Goal: Task Accomplishment & Management: Use online tool/utility

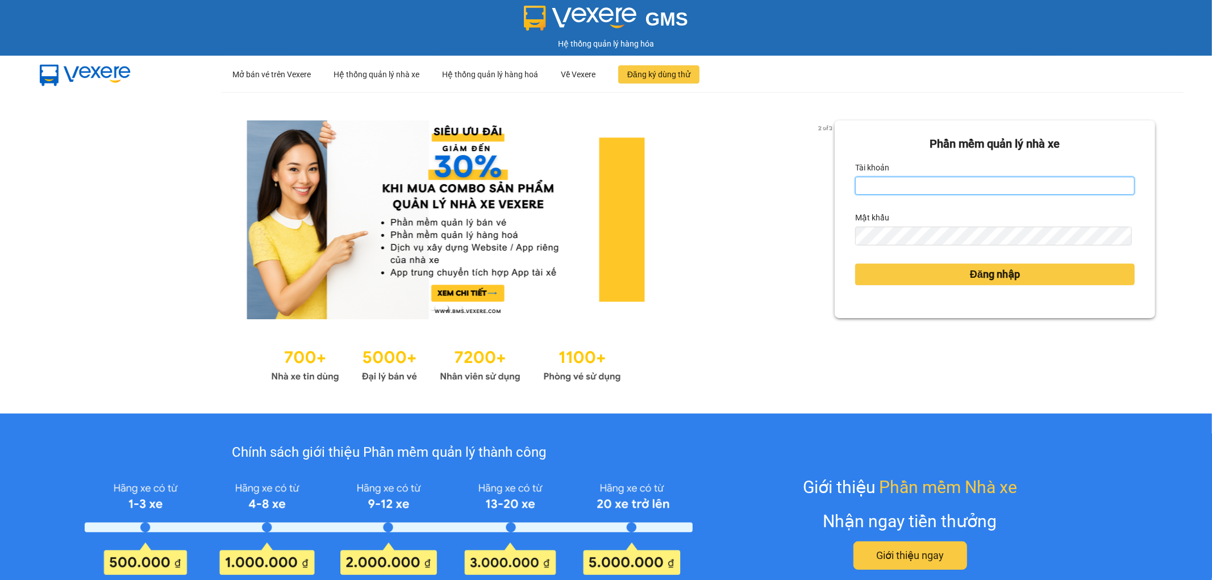
click at [911, 194] on input "Tài khoản" at bounding box center [995, 186] width 280 height 18
type input "dvthong.apq"
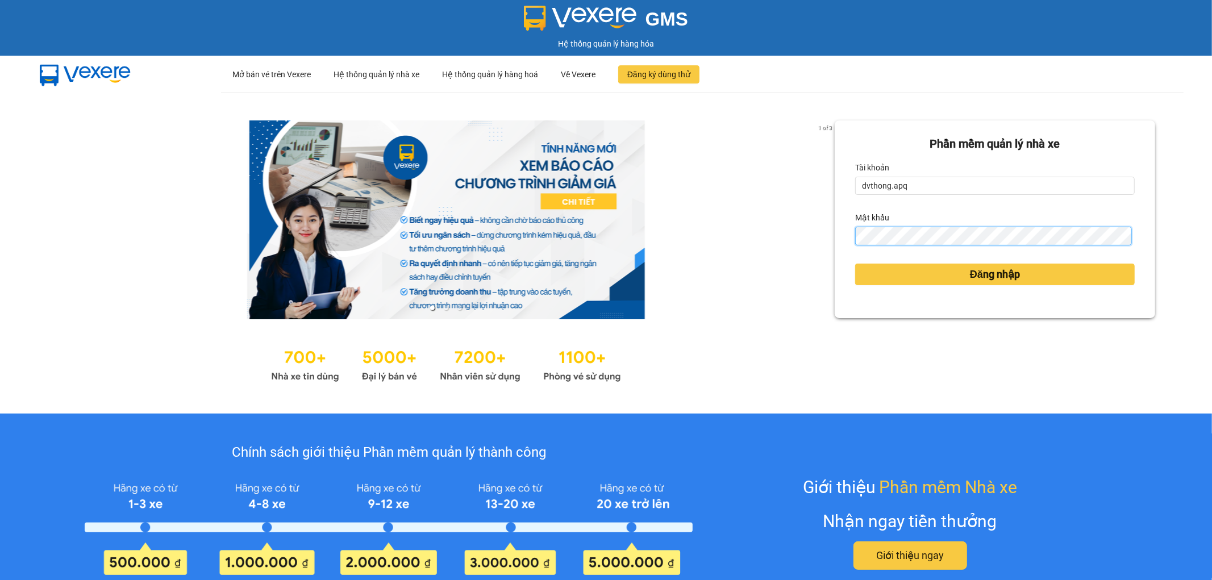
click at [855, 264] on button "Đăng nhập" at bounding box center [995, 275] width 280 height 22
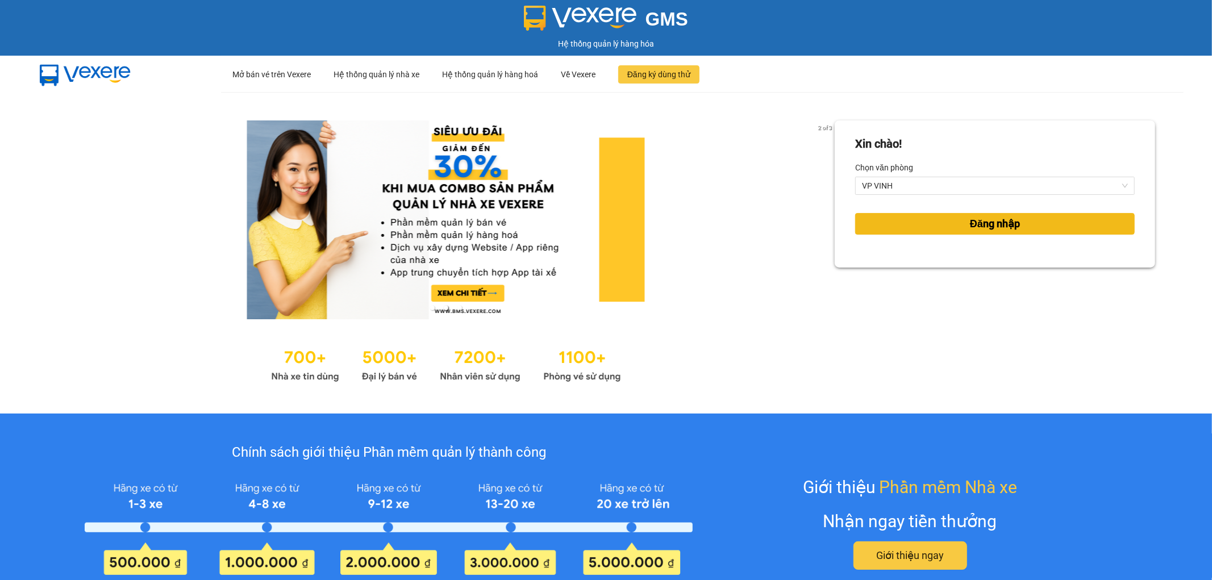
click at [1006, 227] on span "Đăng nhập" at bounding box center [995, 224] width 50 height 16
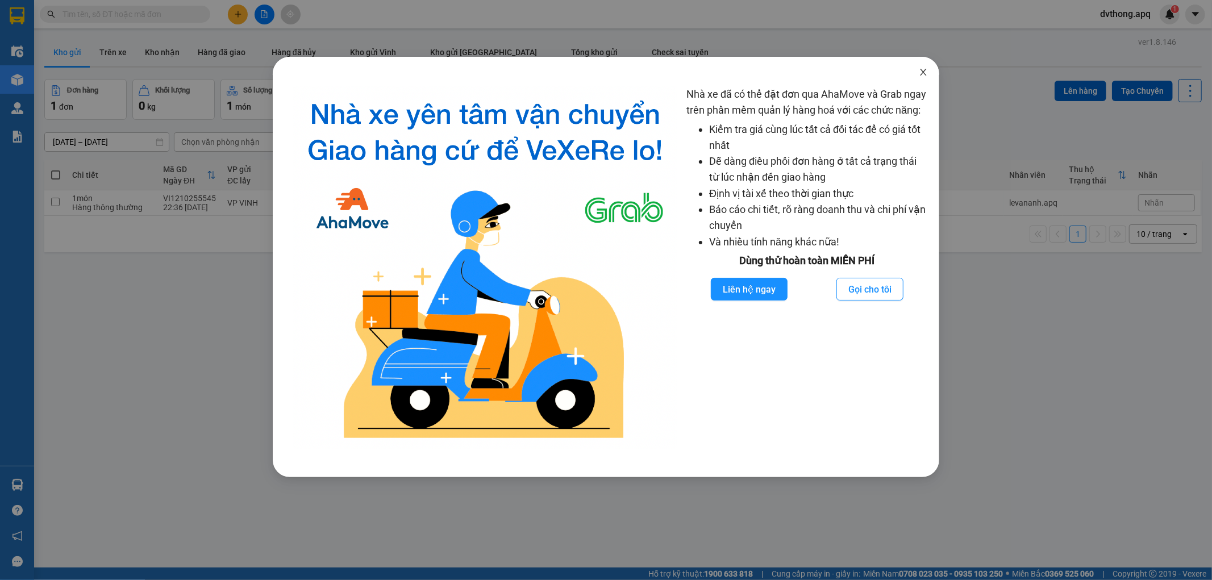
click at [922, 73] on icon "close" at bounding box center [923, 72] width 9 height 9
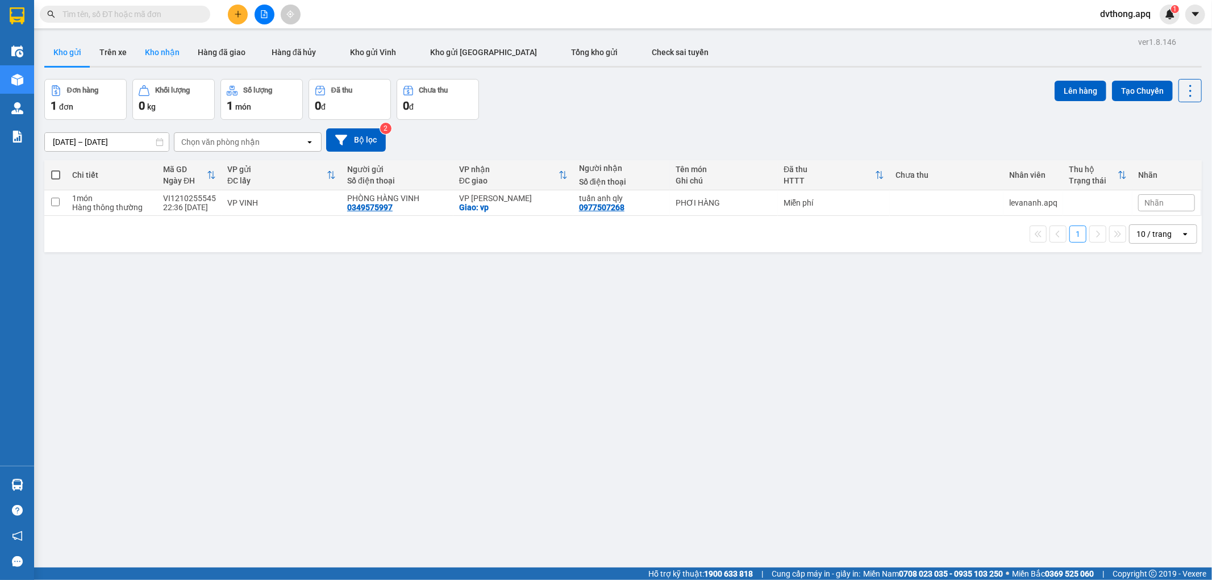
click at [155, 45] on button "Kho nhận" at bounding box center [162, 52] width 53 height 27
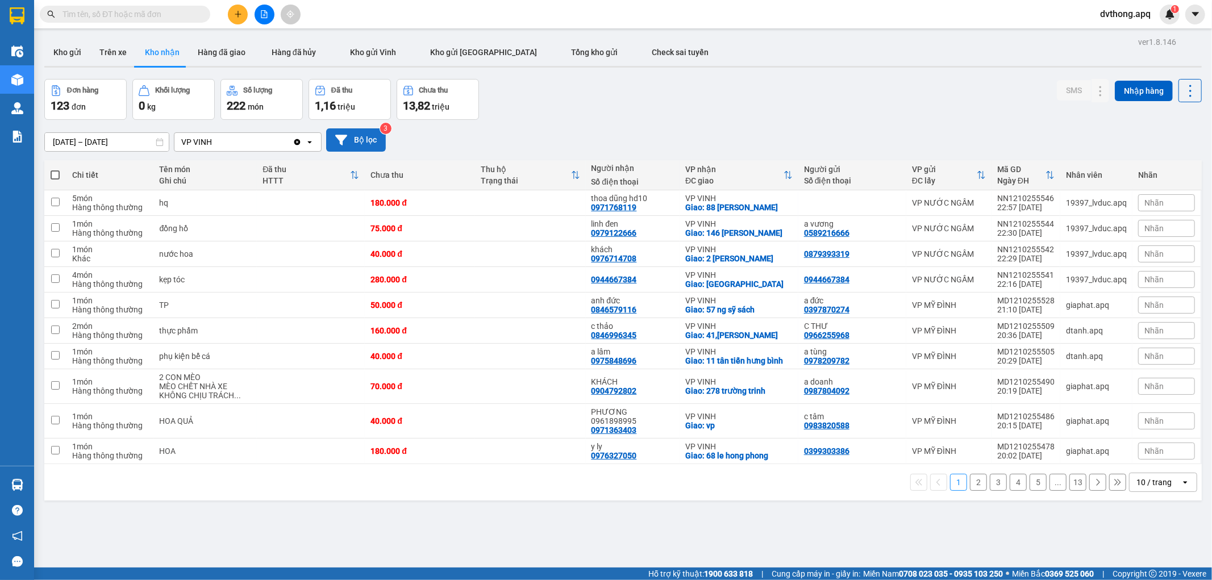
click at [370, 140] on button "Bộ lọc" at bounding box center [356, 139] width 60 height 23
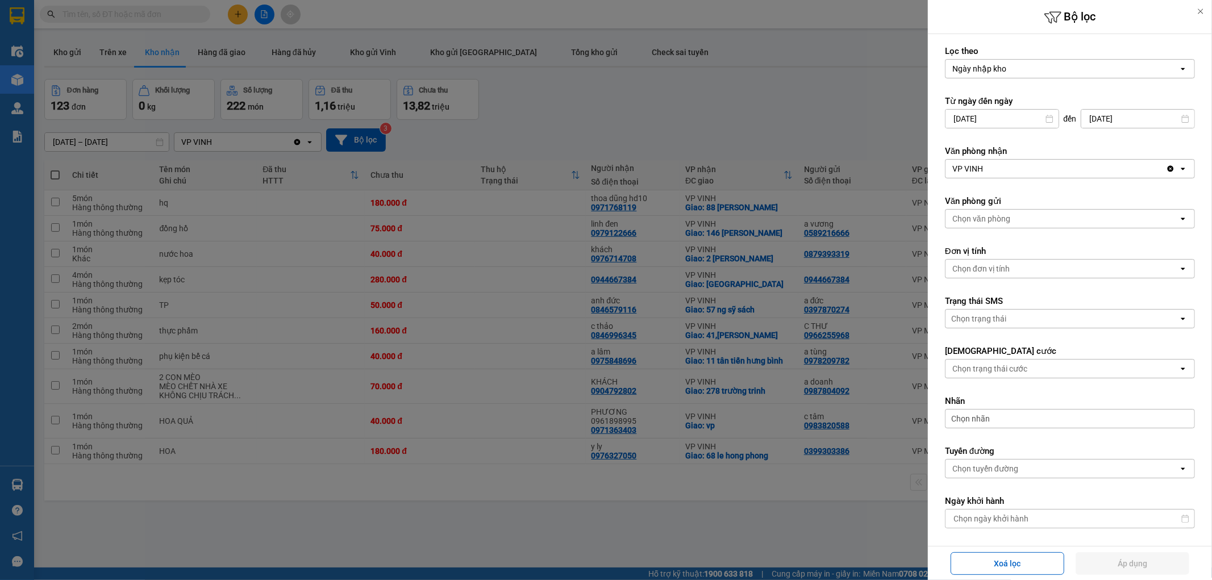
scroll to position [162, 0]
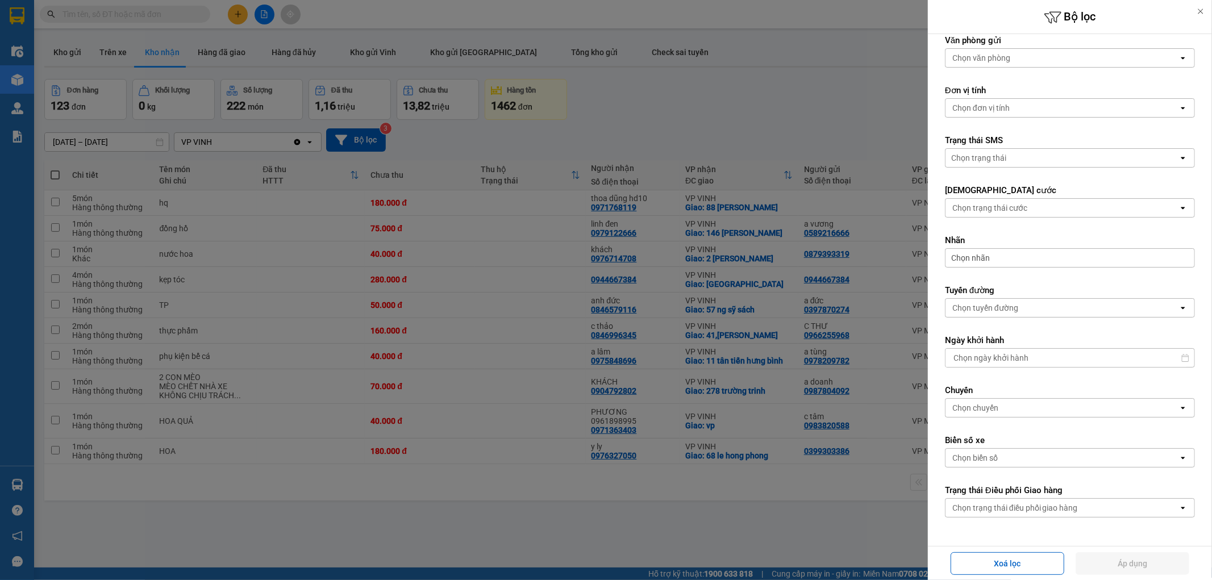
click at [1032, 508] on div "Chọn trạng thái điều phối giao hàng" at bounding box center [1015, 507] width 126 height 11
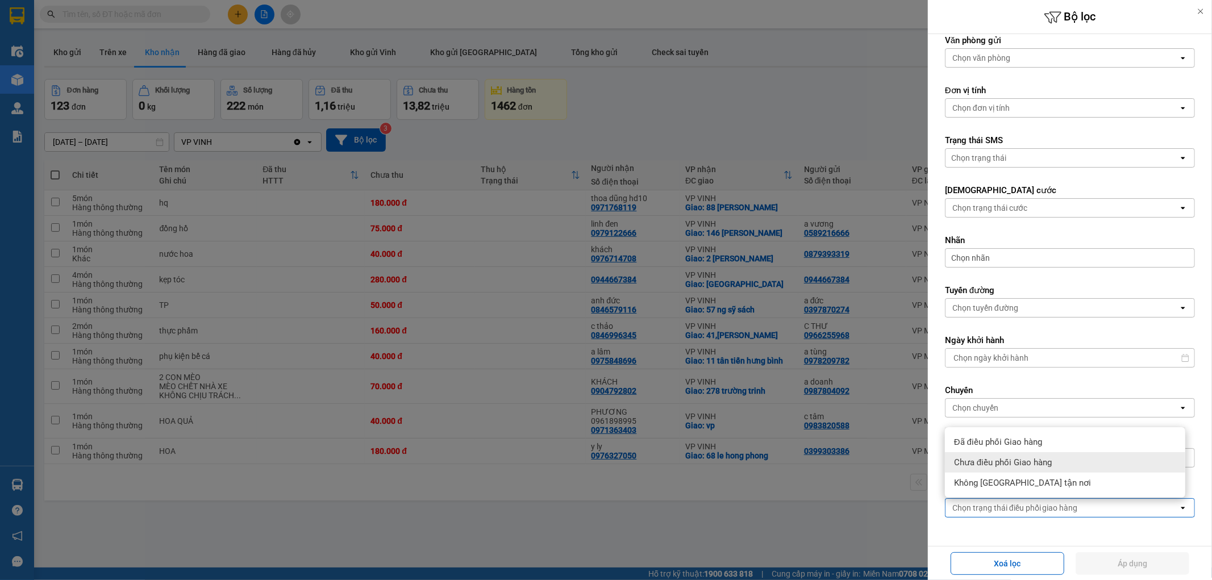
click at [1023, 470] on div "Chưa điều phối Giao hàng" at bounding box center [1065, 462] width 240 height 20
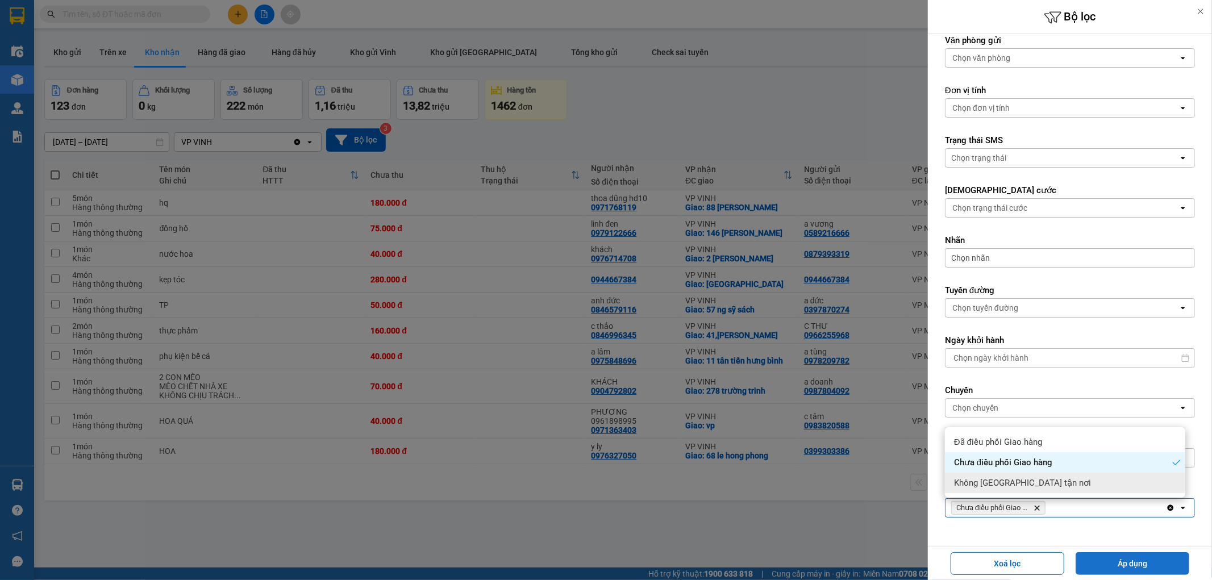
click at [1158, 557] on button "Áp dụng" at bounding box center [1132, 563] width 114 height 23
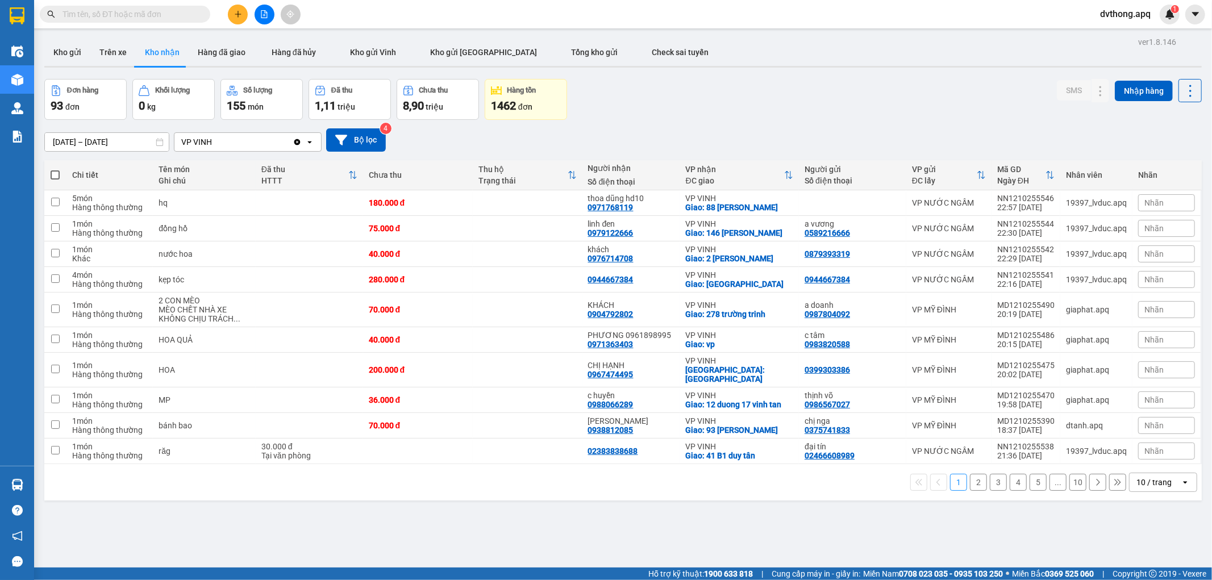
click at [1154, 477] on div "10 / trang" at bounding box center [1153, 482] width 35 height 11
click at [1160, 444] on span "100 / trang" at bounding box center [1148, 449] width 41 height 11
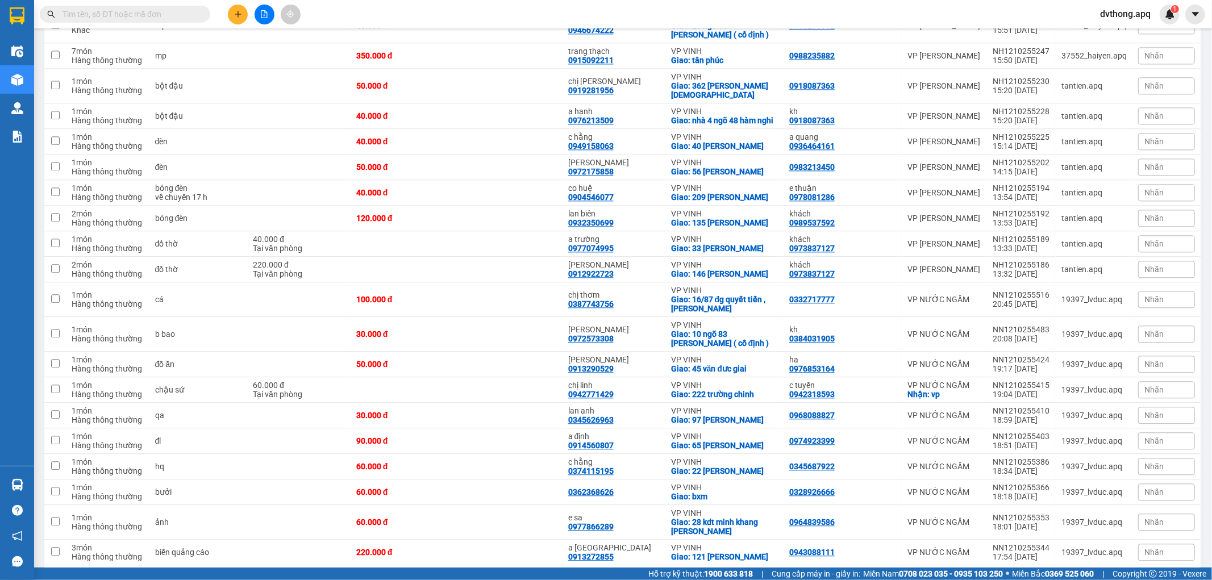
scroll to position [2244, 0]
